Goal: Task Accomplishment & Management: Manage account settings

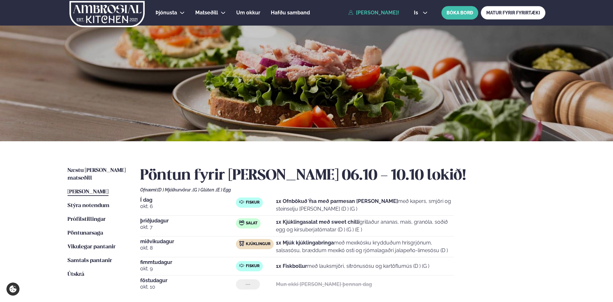
scroll to position [107, 0]
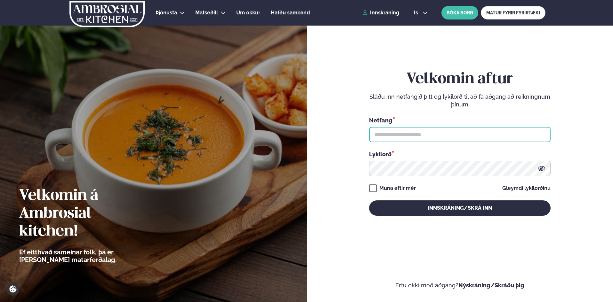
click at [396, 135] on input "text" at bounding box center [459, 134] width 181 height 15
type input "**********"
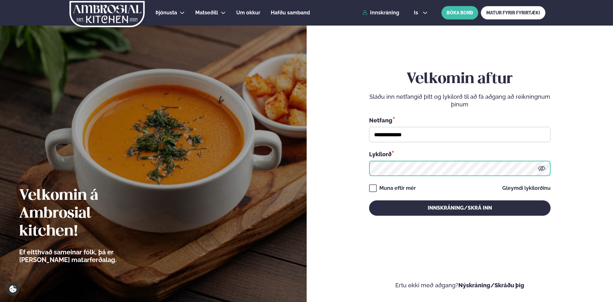
click at [369, 201] on button "Innskráning/Skrá inn" at bounding box center [459, 208] width 181 height 15
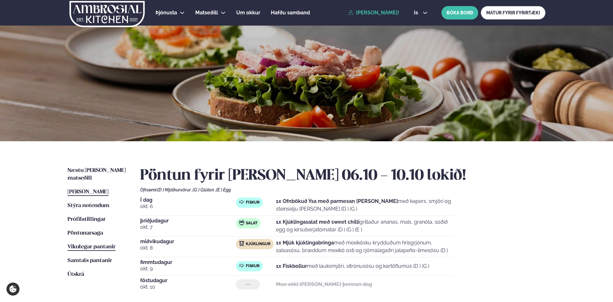
click at [86, 245] on span "Vikulegar pantanir" at bounding box center [92, 247] width 48 height 5
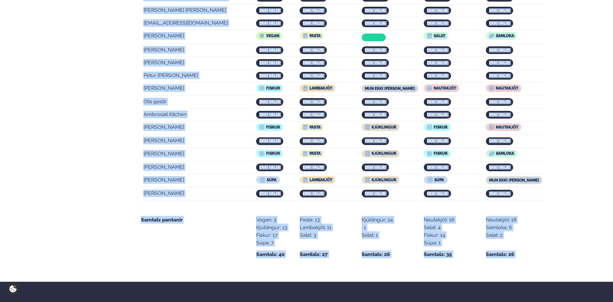
scroll to position [1269, 0]
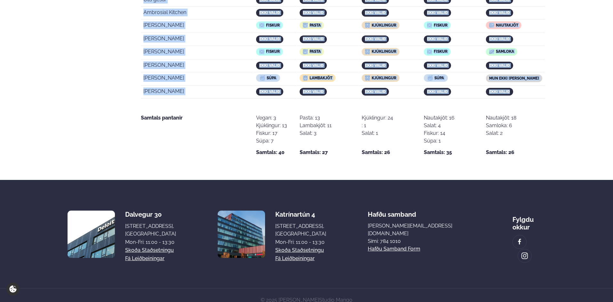
drag, startPoint x: 143, startPoint y: 198, endPoint x: 512, endPoint y: 81, distance: 387.1
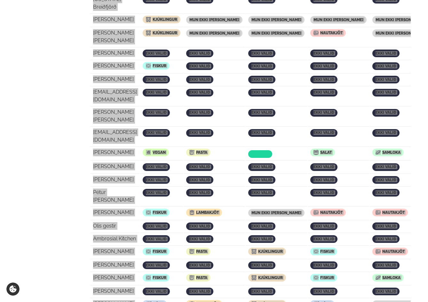
scroll to position [1265, 0]
